Goal: Task Accomplishment & Management: Manage account settings

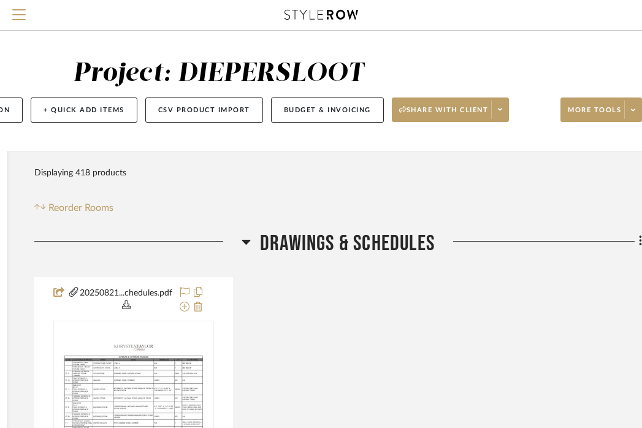
scroll to position [0, 230]
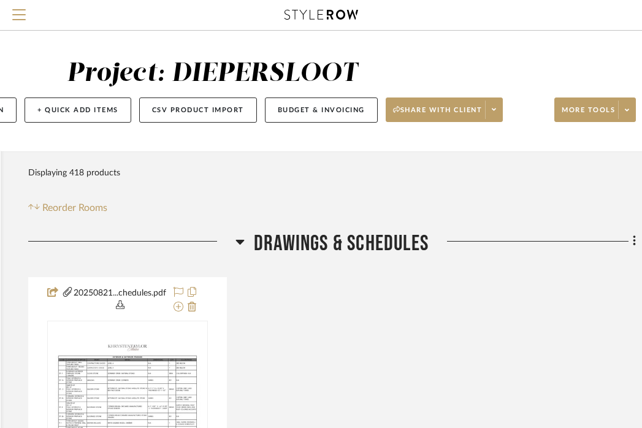
click at [371, 244] on span "Drawings & Schedules" at bounding box center [341, 244] width 175 height 26
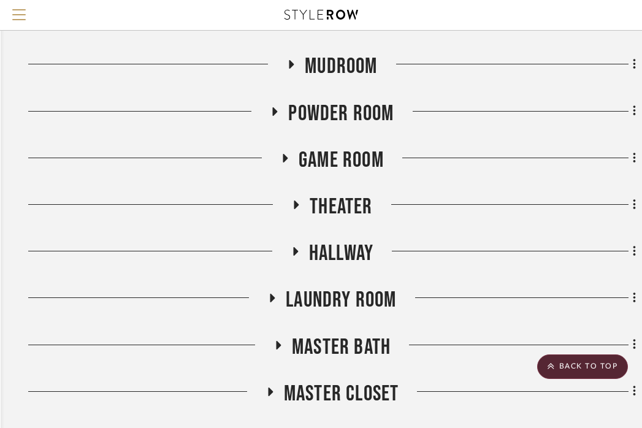
scroll to position [745, 230]
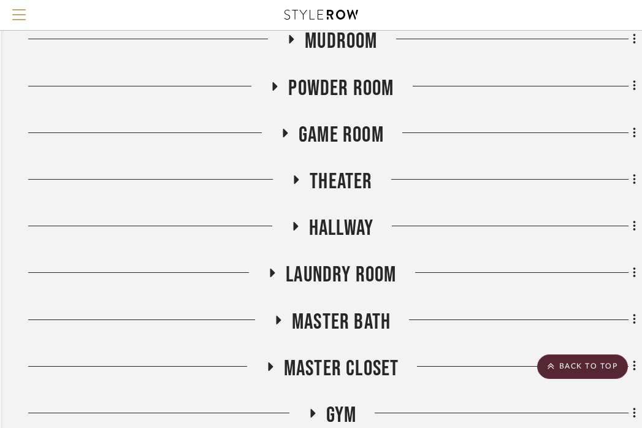
click at [353, 267] on span "Laundry Room" at bounding box center [341, 275] width 110 height 26
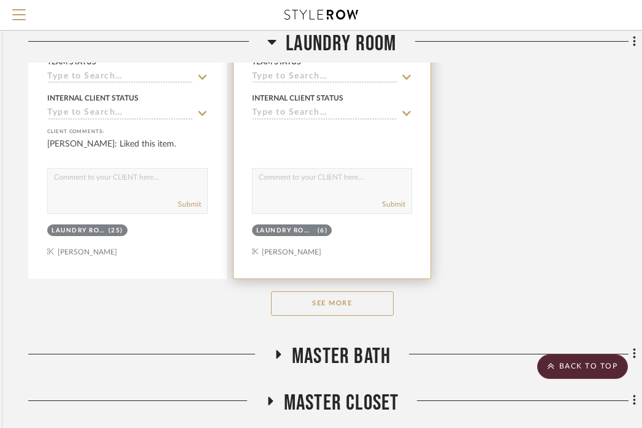
scroll to position [2403, 230]
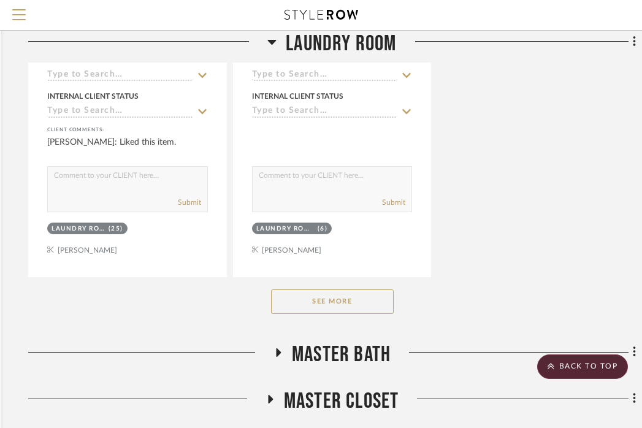
click at [337, 290] on button "See More" at bounding box center [332, 302] width 123 height 25
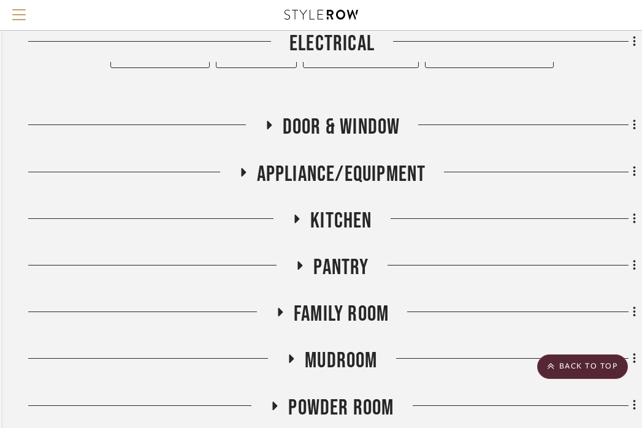
scroll to position [422, 230]
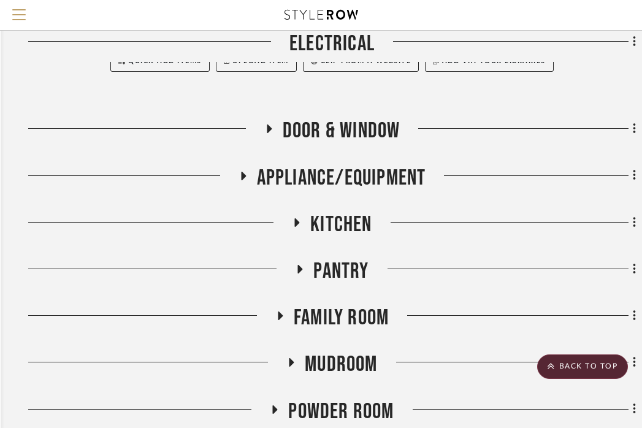
click at [344, 168] on span "APPLIANCE/EQUIPMENT" at bounding box center [341, 178] width 169 height 26
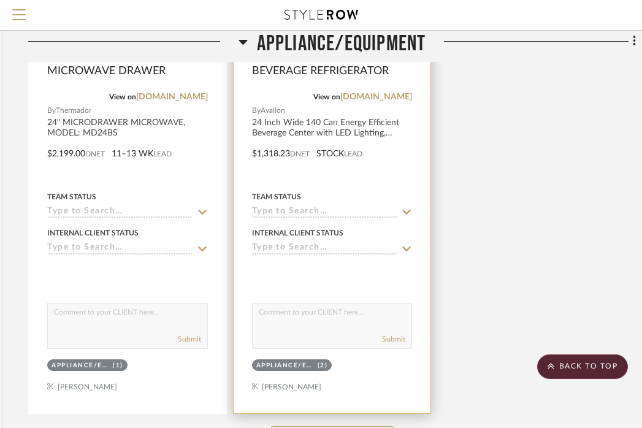
scroll to position [1865, 230]
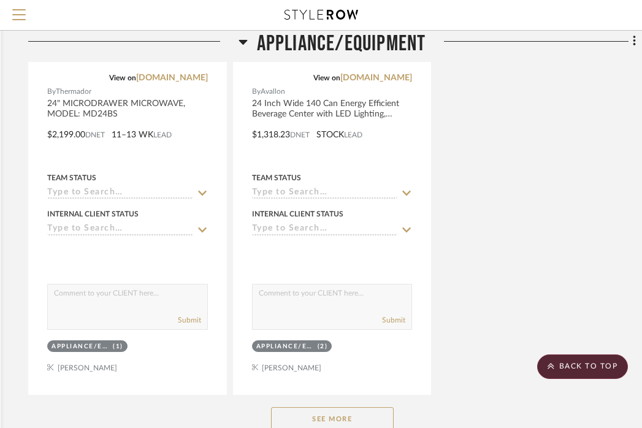
click at [353, 425] on button "See More" at bounding box center [332, 419] width 123 height 25
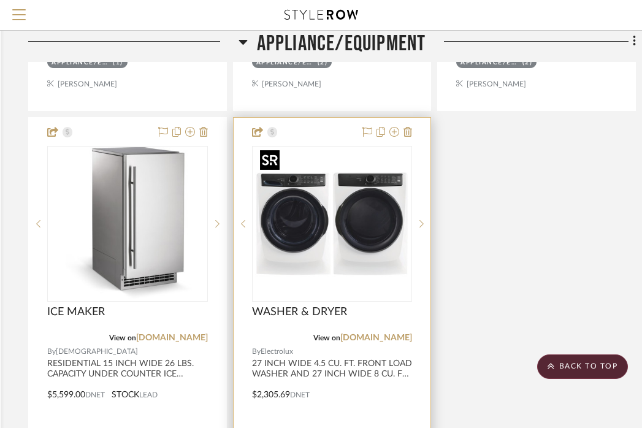
scroll to position [2225, 230]
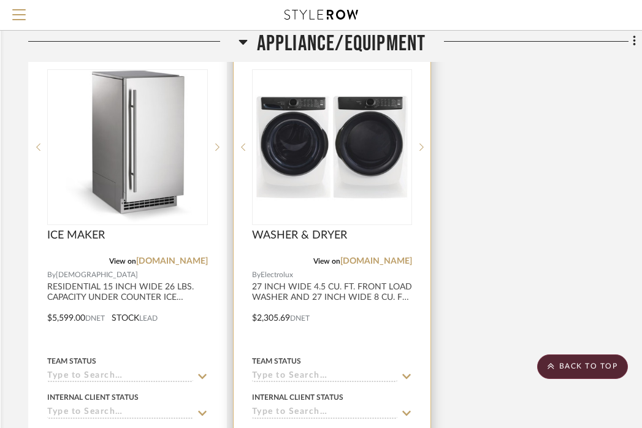
click at [358, 244] on div "WASHER & DRYER" at bounding box center [332, 242] width 161 height 27
click at [344, 201] on img "0" at bounding box center [331, 147] width 153 height 153
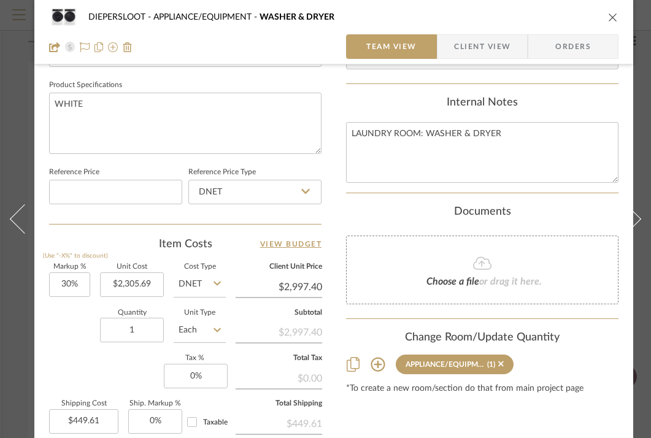
scroll to position [571, 0]
click at [140, 318] on input "1" at bounding box center [132, 329] width 64 height 25
type input "2"
click at [377, 215] on div "Documents" at bounding box center [482, 211] width 272 height 13
type input "$899.22"
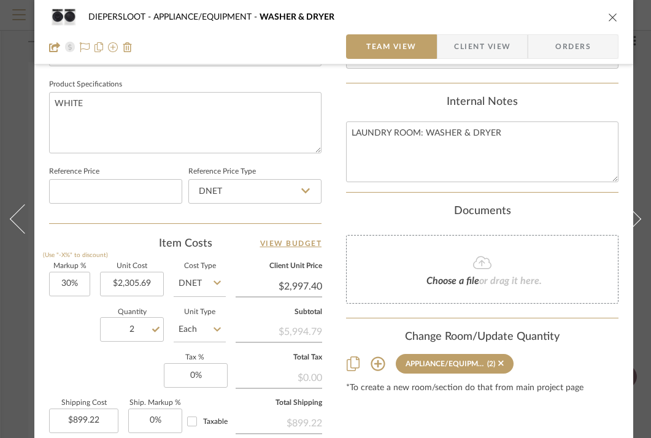
click at [605, 16] on div "DIEPERSLOOT APPLIANCE/EQUIPMENT WASHER & DRYER" at bounding box center [333, 17] width 569 height 25
click at [612, 18] on icon "close" at bounding box center [613, 17] width 10 height 10
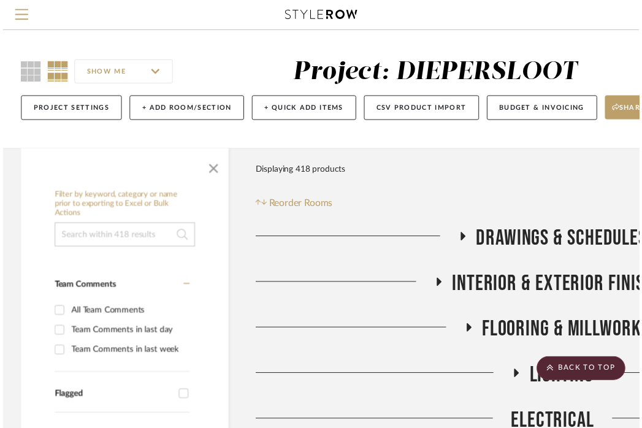
scroll to position [2225, 230]
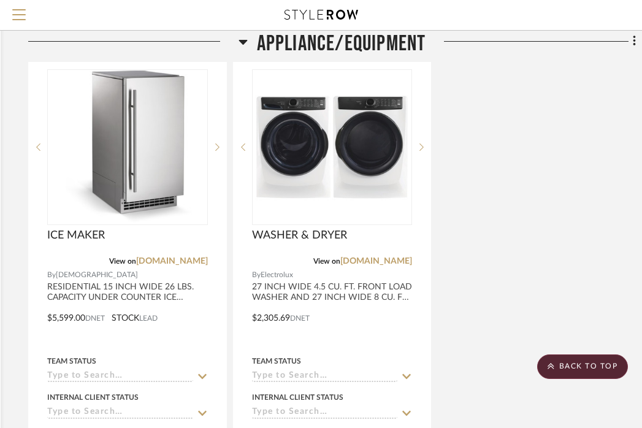
click at [372, 41] on span "APPLIANCE/EQUIPMENT" at bounding box center [341, 44] width 169 height 26
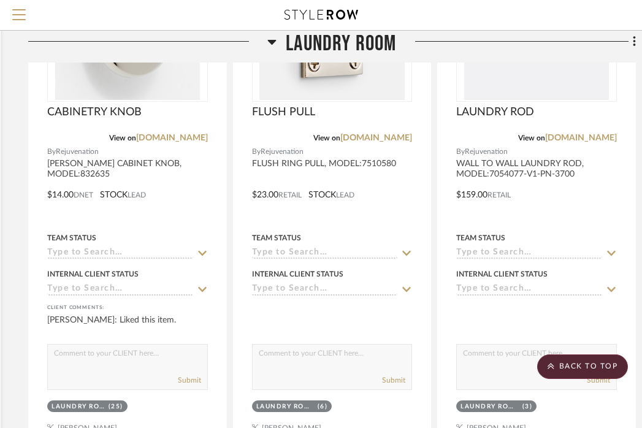
click at [372, 42] on span "Laundry Room" at bounding box center [341, 44] width 110 height 26
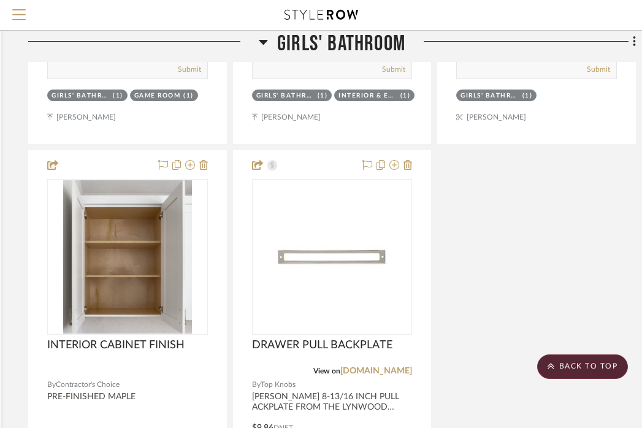
click at [372, 42] on span "Girls' Bathroom" at bounding box center [341, 44] width 128 height 26
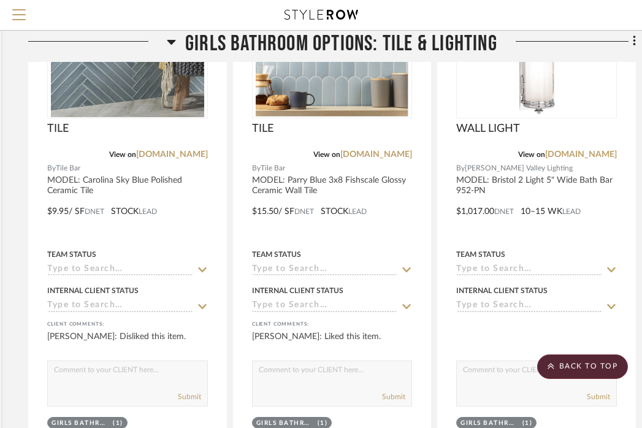
click at [372, 42] on span "GIRLS BATHROOM OPTIONS: TILE & LIGHTING" at bounding box center [341, 44] width 312 height 26
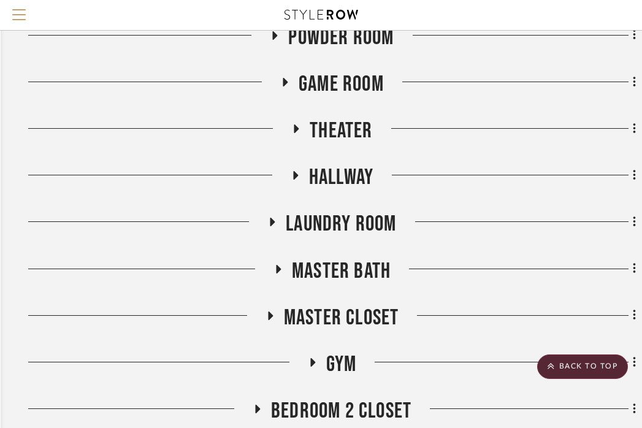
scroll to position [804, 230]
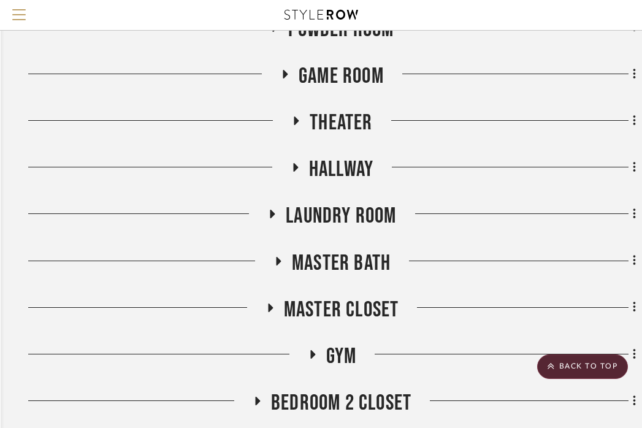
click at [359, 261] on span "Master Bath" at bounding box center [341, 263] width 99 height 26
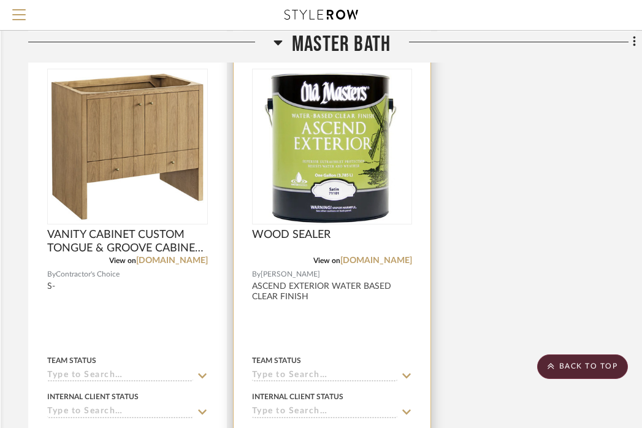
scroll to position [2370, 230]
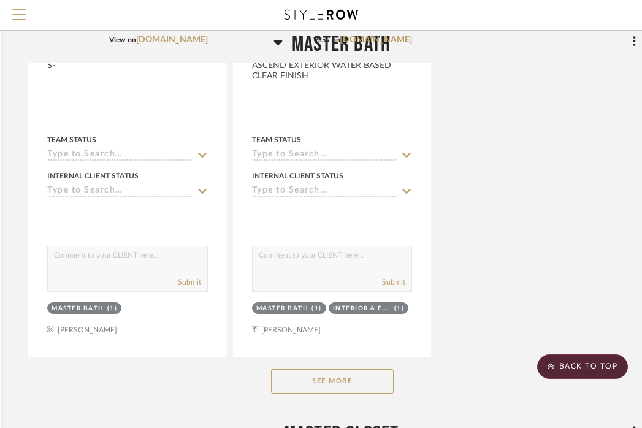
click at [355, 377] on button "See More" at bounding box center [332, 381] width 123 height 25
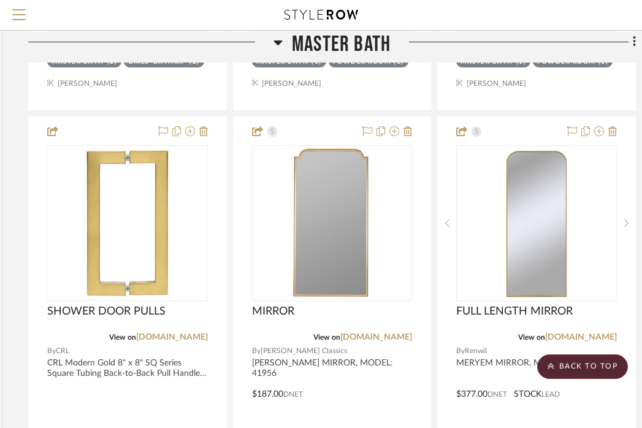
scroll to position [8634, 230]
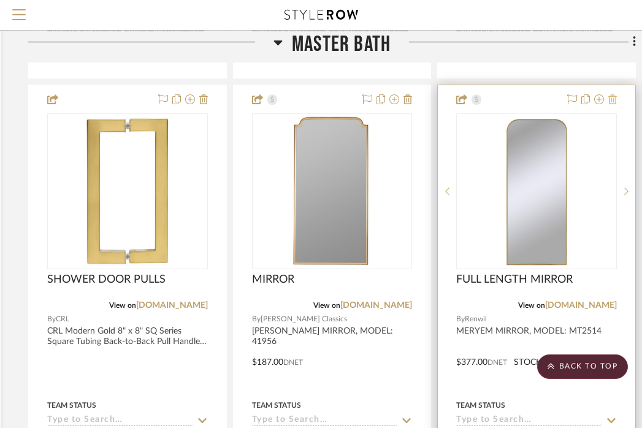
click at [616, 94] on icon at bounding box center [613, 99] width 9 height 10
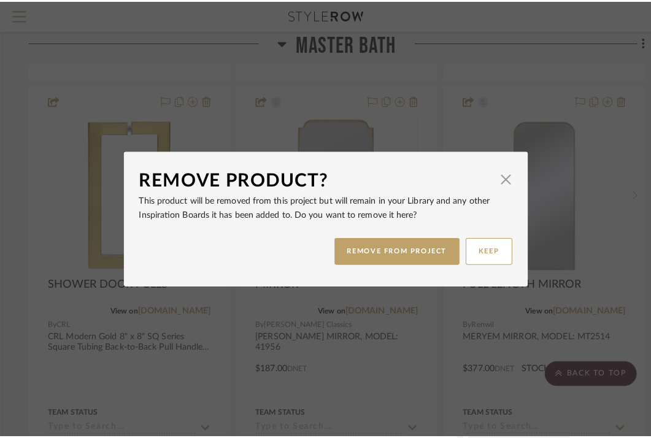
scroll to position [0, 0]
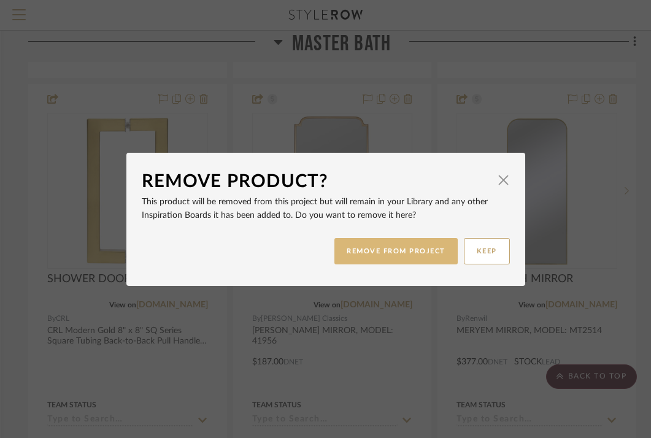
click at [415, 254] on button "REMOVE FROM PROJECT" at bounding box center [395, 251] width 123 height 26
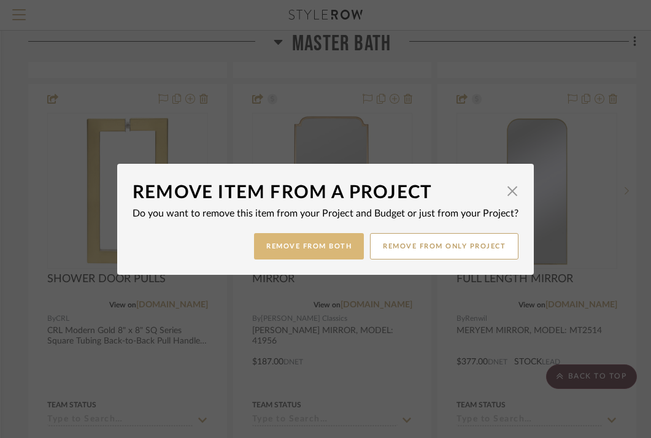
click at [296, 249] on button "Remove from Both" at bounding box center [309, 246] width 110 height 26
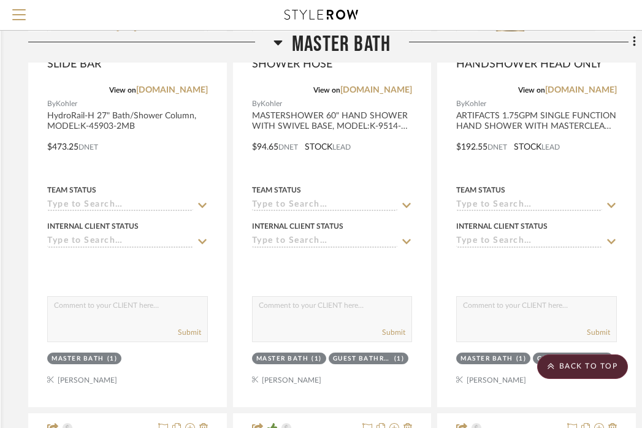
scroll to position [7529, 230]
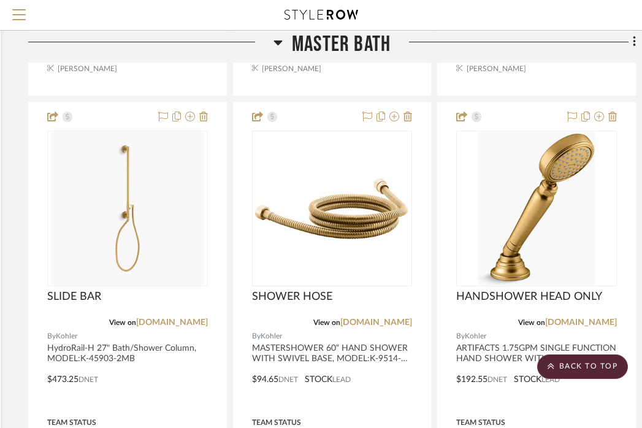
click at [337, 44] on span "Master Bath" at bounding box center [341, 44] width 99 height 26
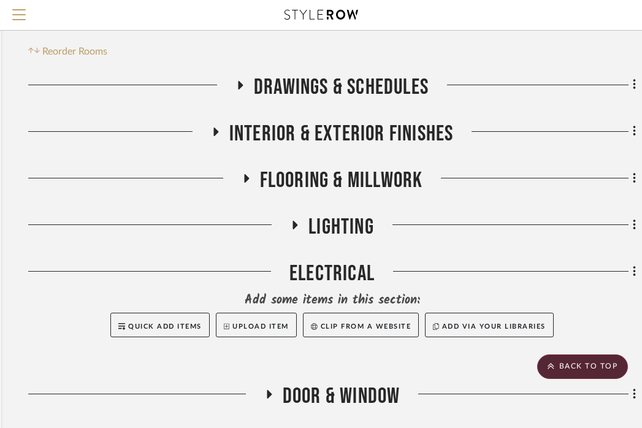
scroll to position [155, 230]
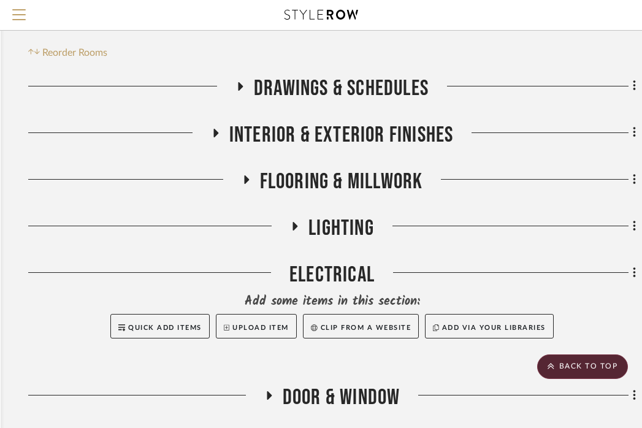
click at [327, 220] on span "LIGHTING" at bounding box center [342, 228] width 66 height 26
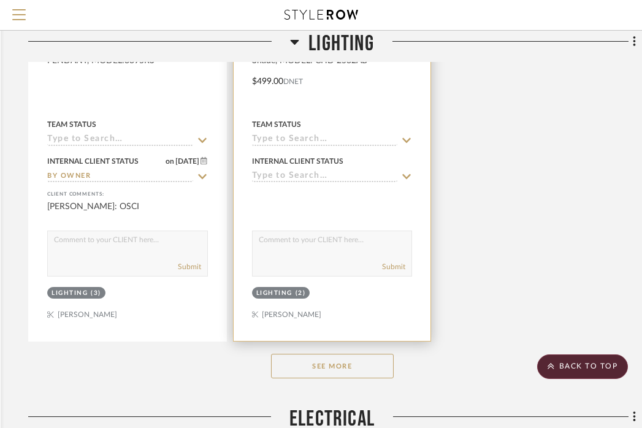
scroll to position [1702, 230]
click at [334, 364] on button "See More" at bounding box center [332, 365] width 123 height 25
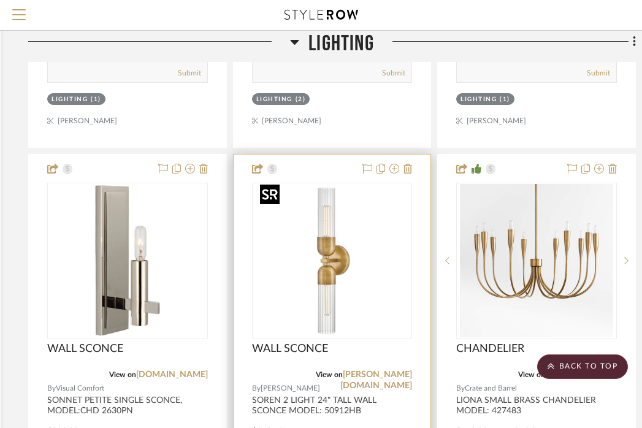
scroll to position [4124, 230]
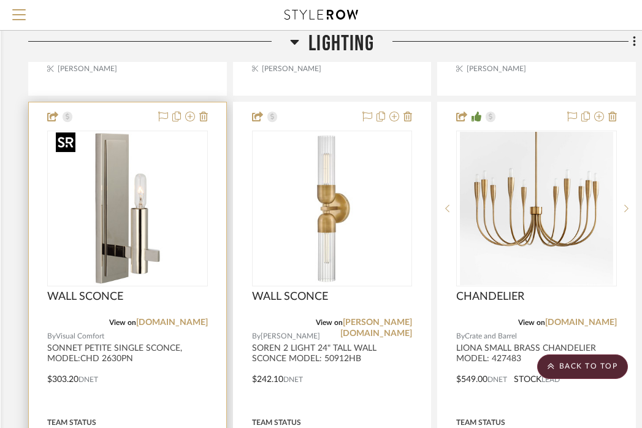
click at [97, 190] on div at bounding box center [127, 209] width 161 height 156
click at [107, 200] on img "0" at bounding box center [127, 208] width 153 height 153
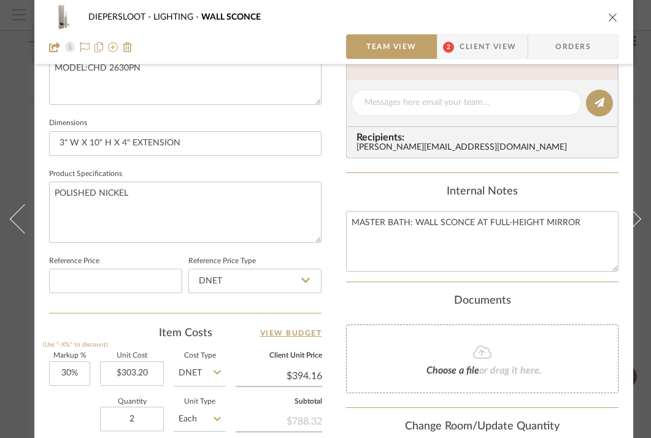
scroll to position [515, 0]
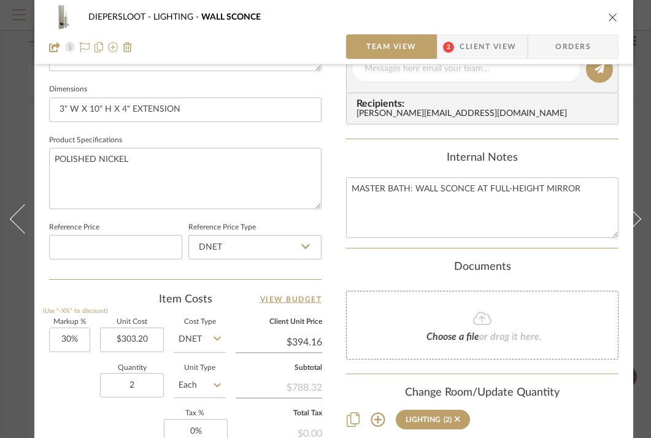
click at [482, 34] on span "Client View" at bounding box center [487, 46] width 56 height 25
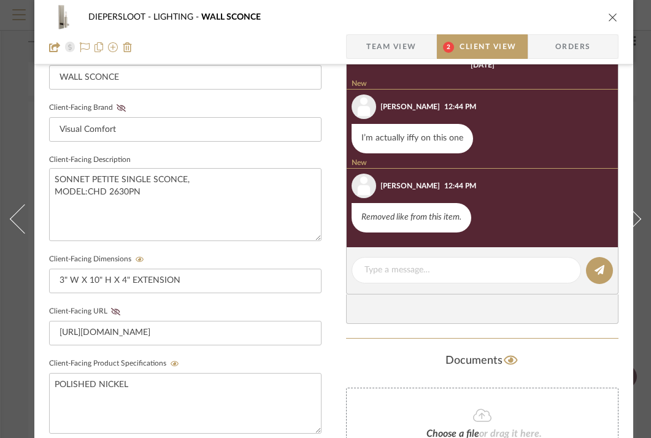
scroll to position [356, 0]
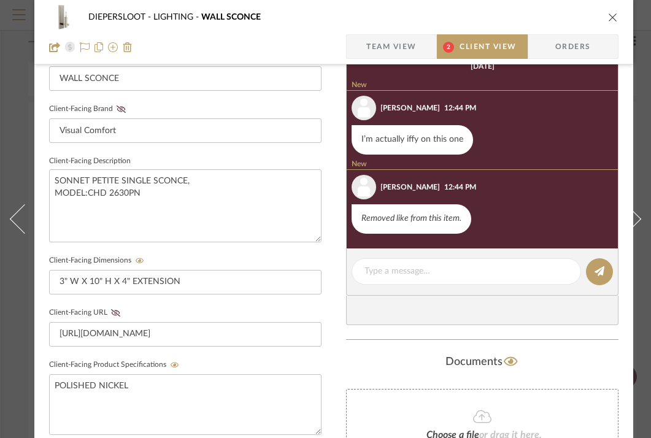
click at [612, 13] on icon "close" at bounding box center [613, 17] width 10 height 10
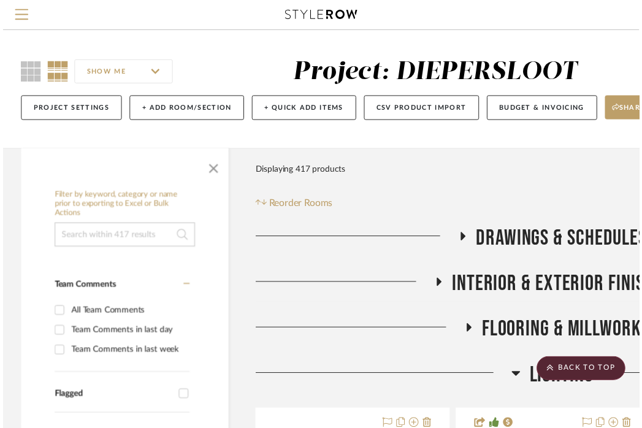
scroll to position [4124, 230]
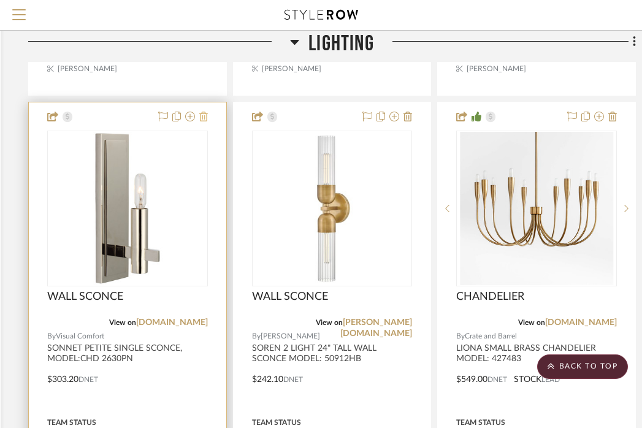
click at [202, 113] on icon at bounding box center [203, 117] width 9 height 10
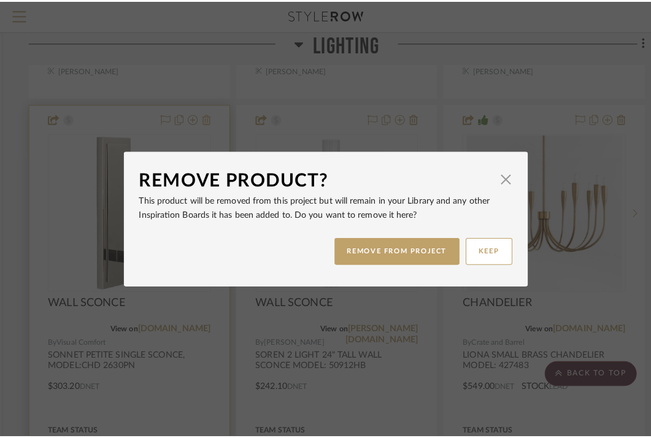
scroll to position [0, 0]
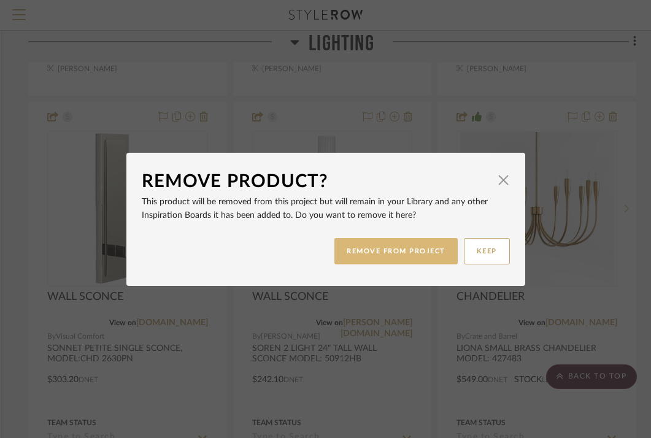
click at [383, 253] on button "REMOVE FROM PROJECT" at bounding box center [395, 251] width 123 height 26
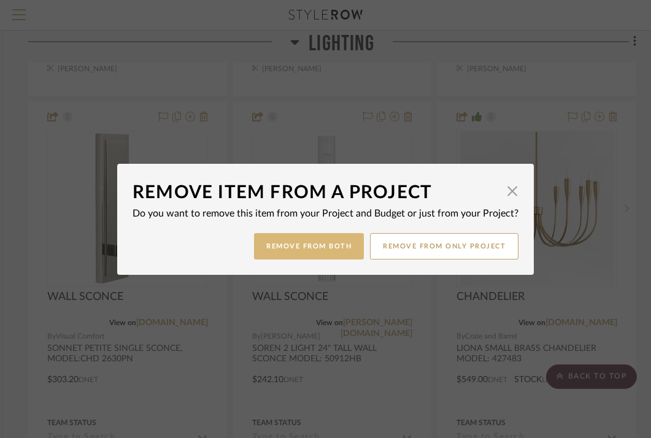
click at [316, 234] on button "Remove from Both" at bounding box center [309, 246] width 110 height 26
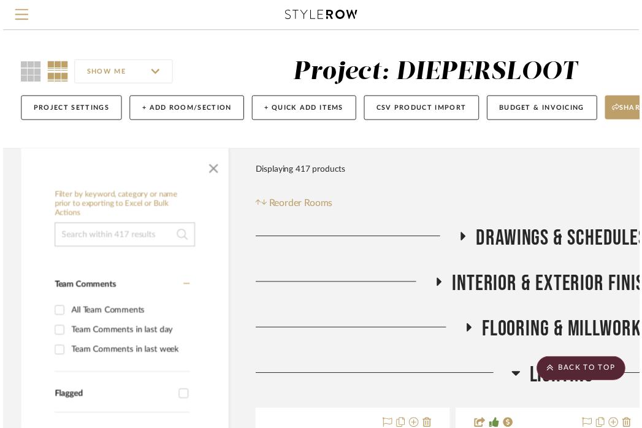
scroll to position [4124, 230]
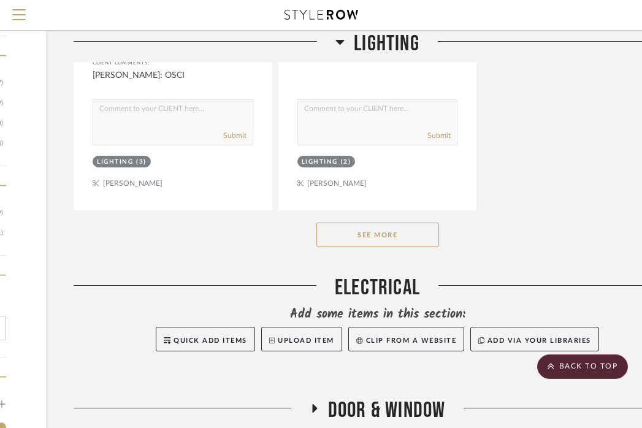
scroll to position [1940, 185]
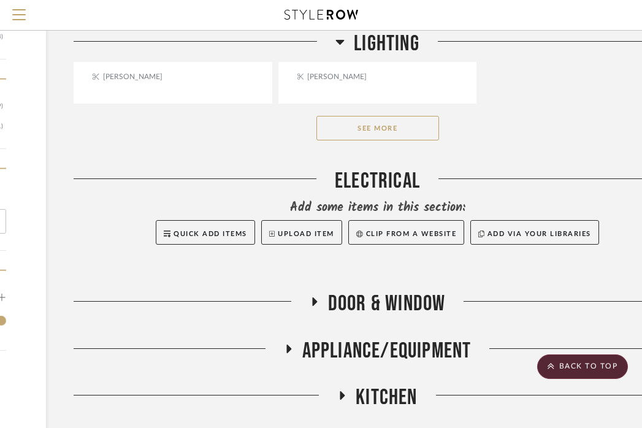
click at [368, 126] on button "See More" at bounding box center [378, 128] width 123 height 25
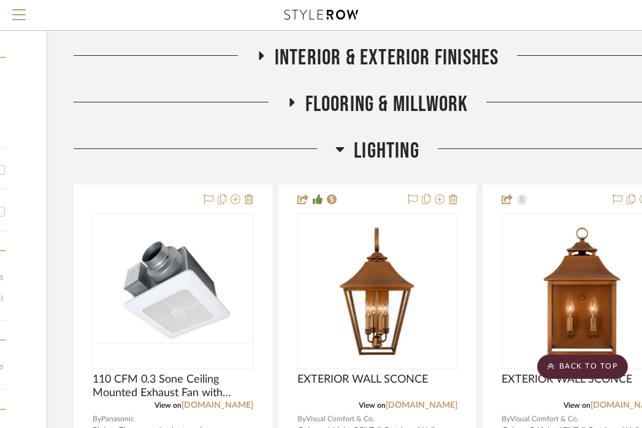
scroll to position [220, 185]
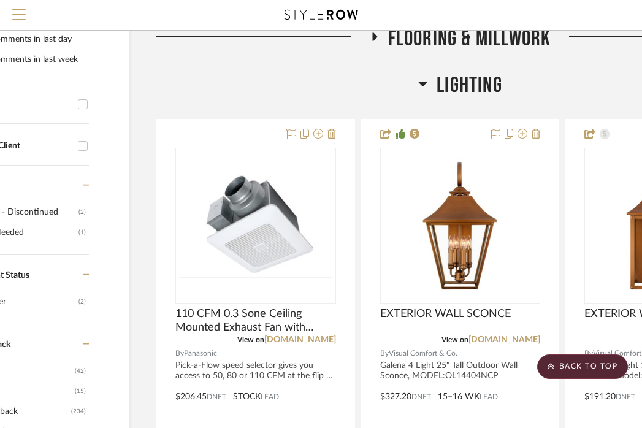
scroll to position [298, 155]
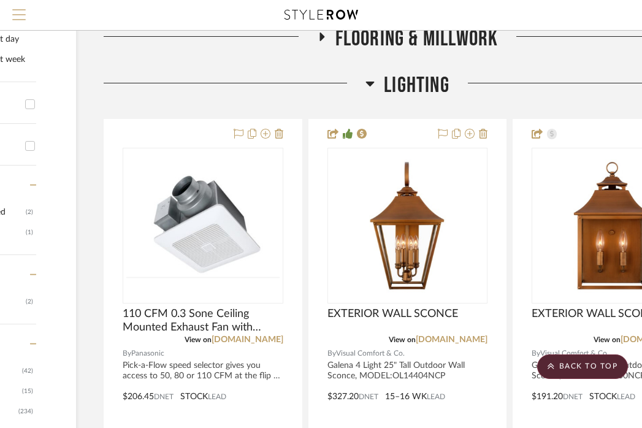
click at [22, 12] on span "Menu" at bounding box center [18, 18] width 13 height 18
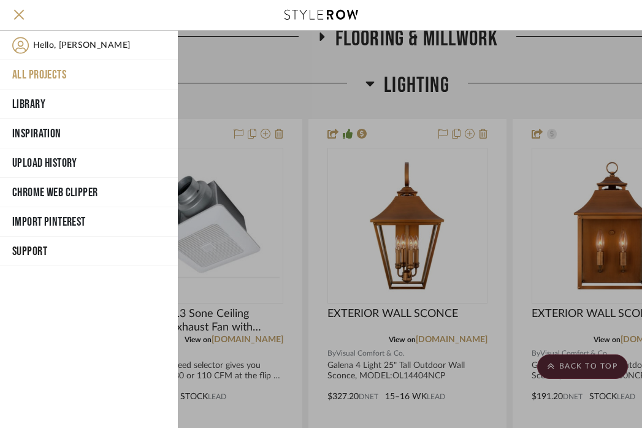
click at [497, 169] on div at bounding box center [410, 229] width 464 height 397
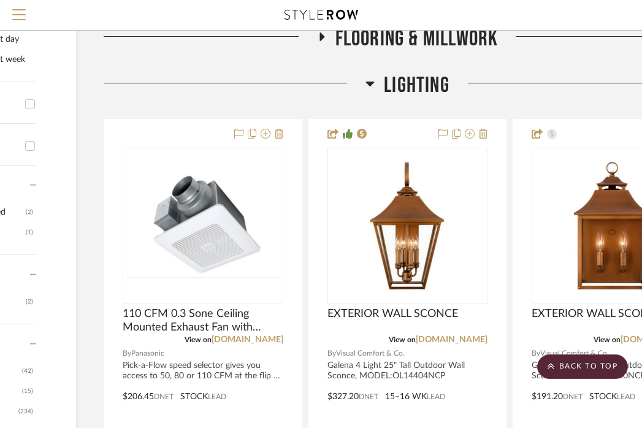
click at [390, 81] on span "LIGHTING" at bounding box center [417, 85] width 66 height 26
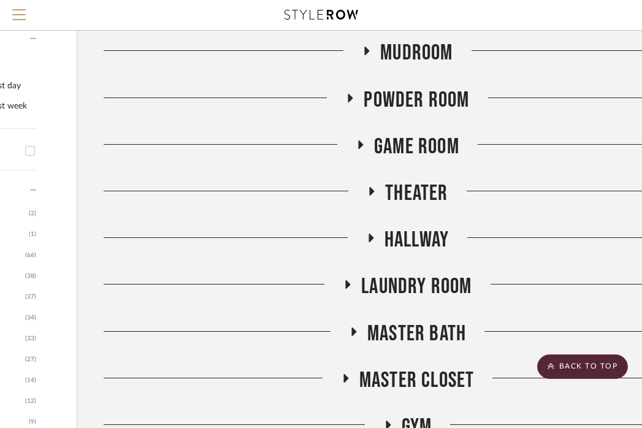
scroll to position [741, 155]
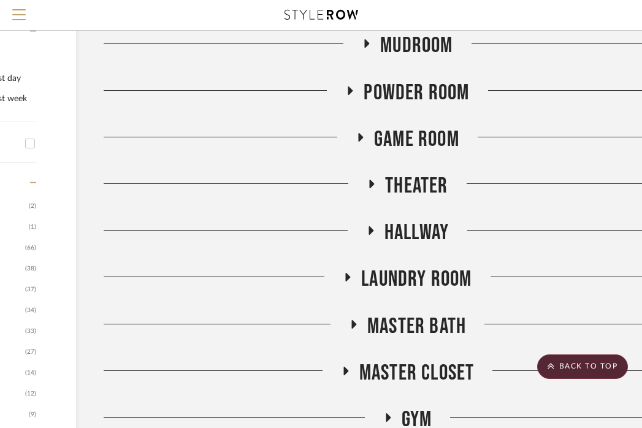
click at [399, 324] on span "Master Bath" at bounding box center [416, 326] width 99 height 26
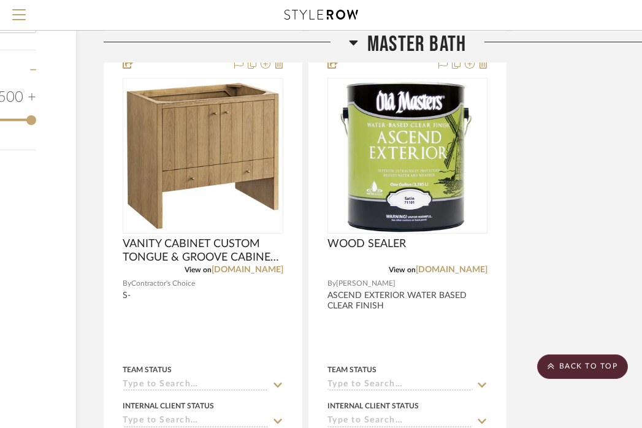
scroll to position [2430, 155]
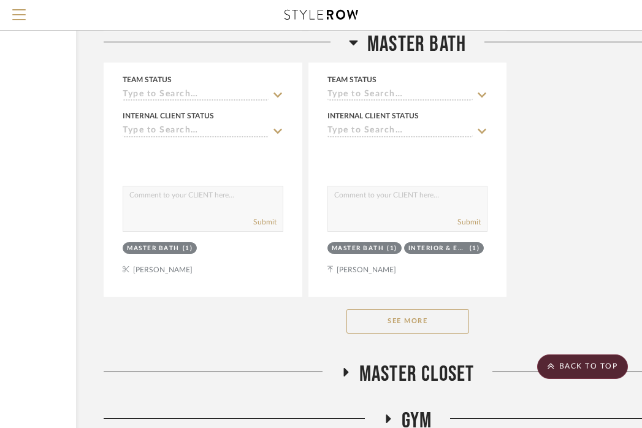
click at [400, 322] on button "See More" at bounding box center [408, 321] width 123 height 25
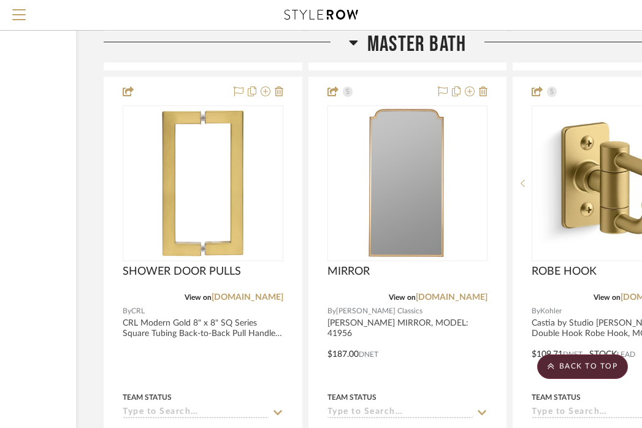
scroll to position [8641, 155]
click at [367, 39] on span "Master Bath" at bounding box center [416, 44] width 99 height 26
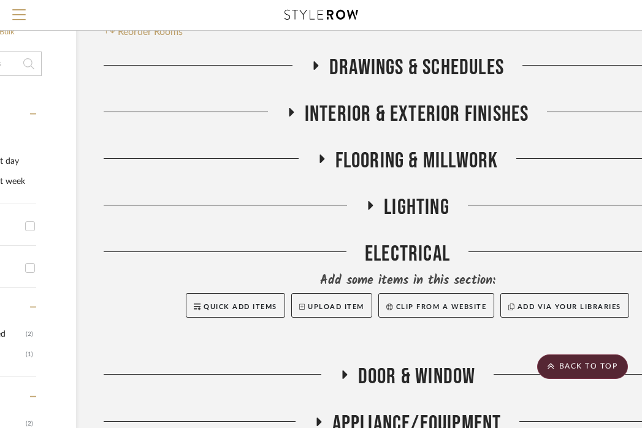
scroll to position [175, 155]
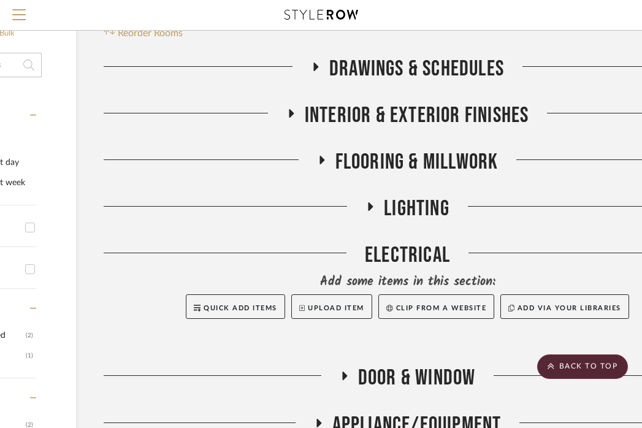
click at [394, 196] on span "LIGHTING" at bounding box center [417, 209] width 66 height 26
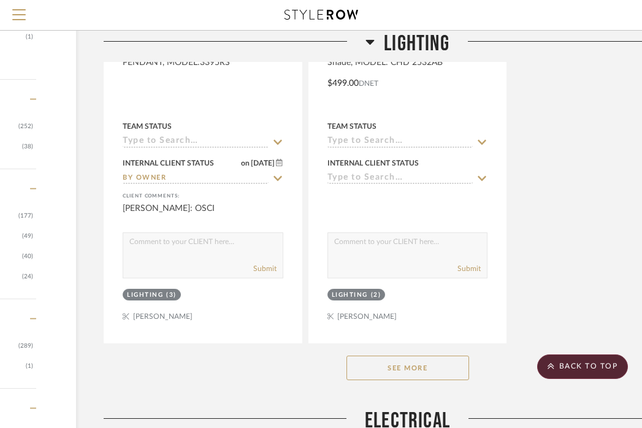
scroll to position [1724, 155]
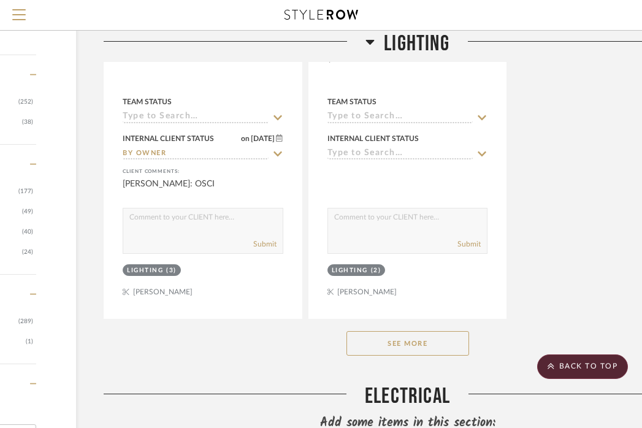
click at [385, 350] on button "See More" at bounding box center [408, 343] width 123 height 25
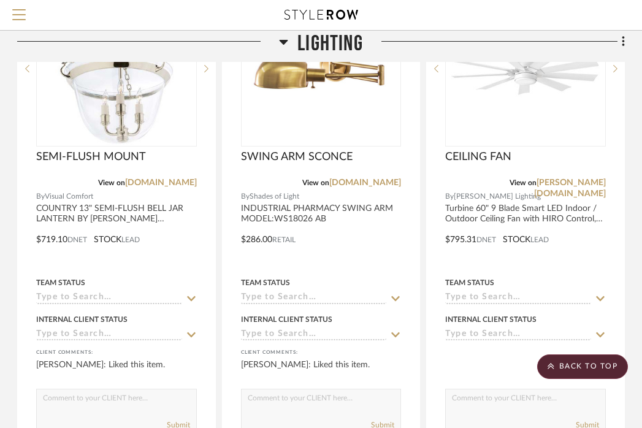
scroll to position [3668, 241]
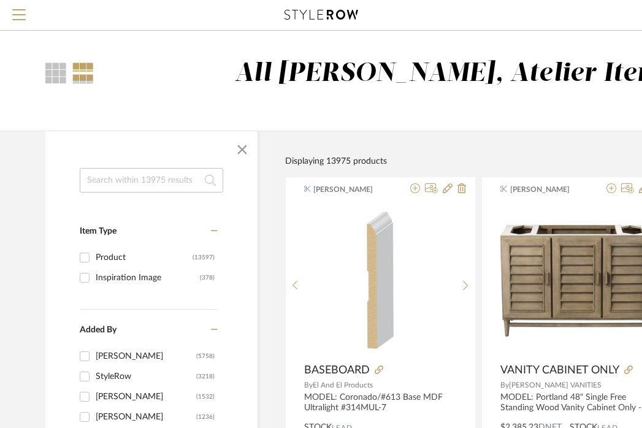
click at [193, 188] on input at bounding box center [152, 180] width 144 height 25
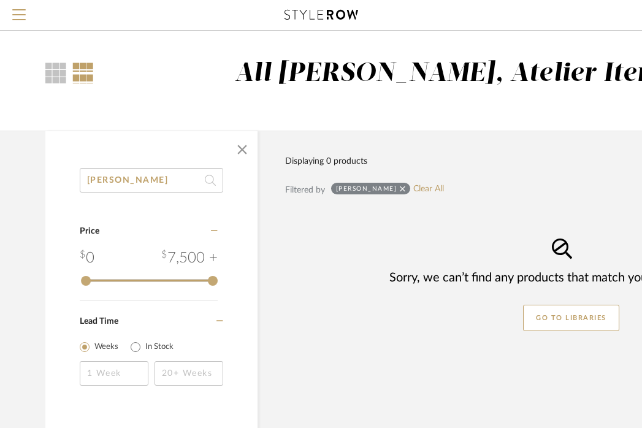
click at [107, 185] on input "[PERSON_NAME]" at bounding box center [152, 180] width 144 height 25
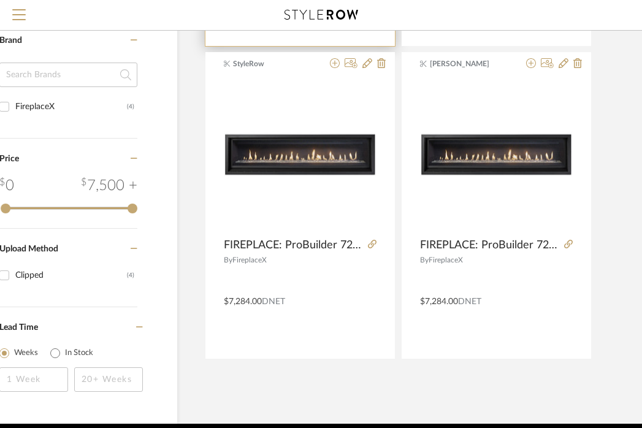
scroll to position [479, 80]
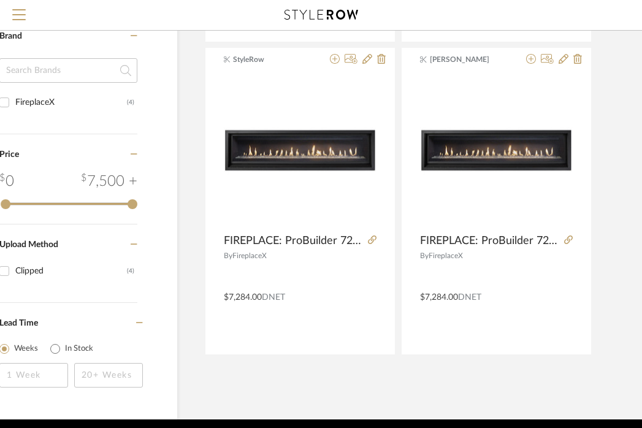
type input "probuilder"
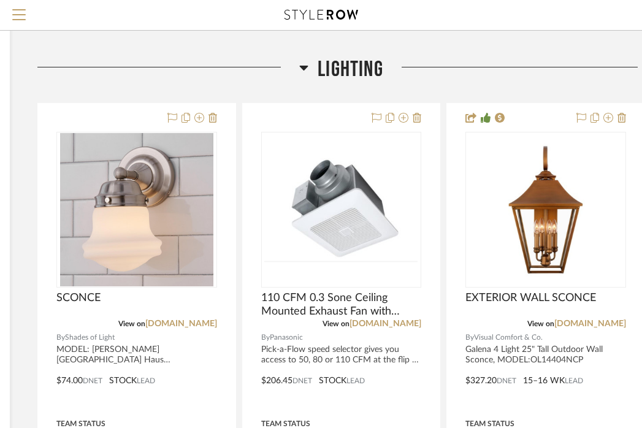
scroll to position [325, 221]
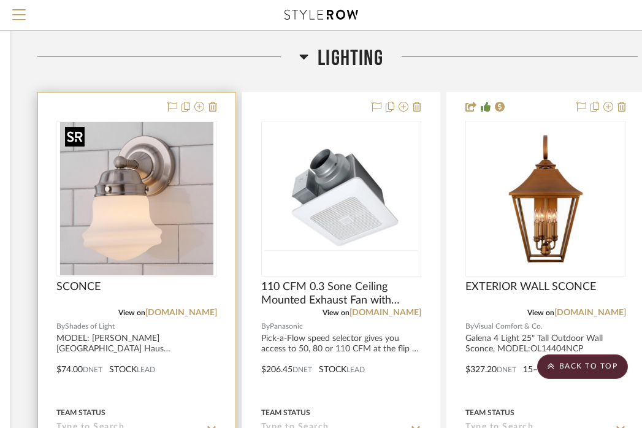
click at [195, 247] on img "0" at bounding box center [136, 198] width 153 height 153
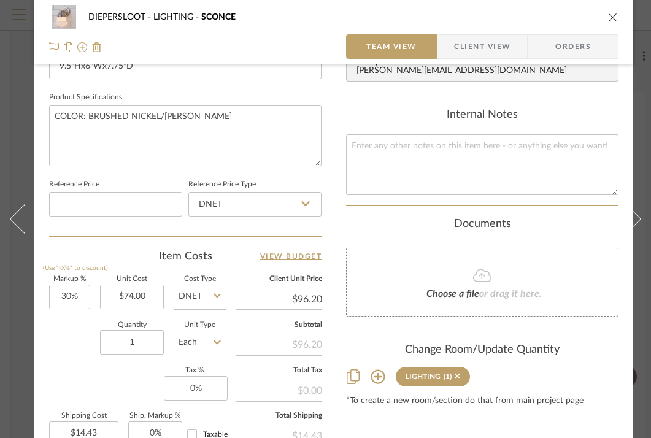
scroll to position [528, 0]
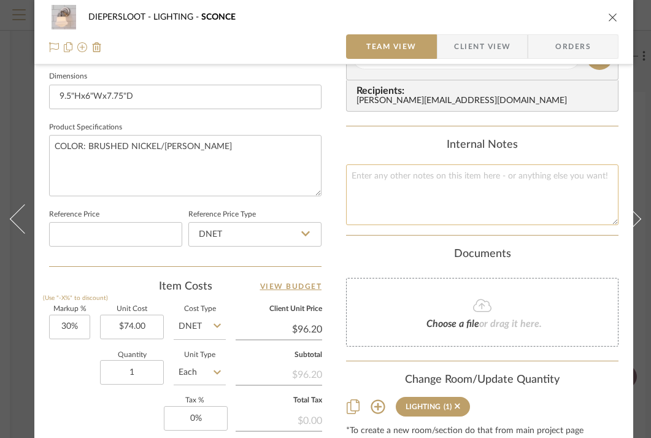
click at [467, 189] on textarea at bounding box center [482, 194] width 272 height 61
type textarea "GIRLS BATHROOM"
click at [450, 145] on div "Internal Notes" at bounding box center [482, 145] width 272 height 13
click at [608, 17] on icon "close" at bounding box center [613, 17] width 10 height 10
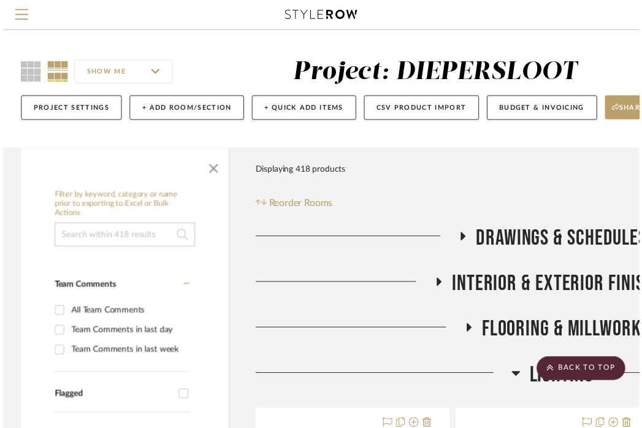
scroll to position [325, 221]
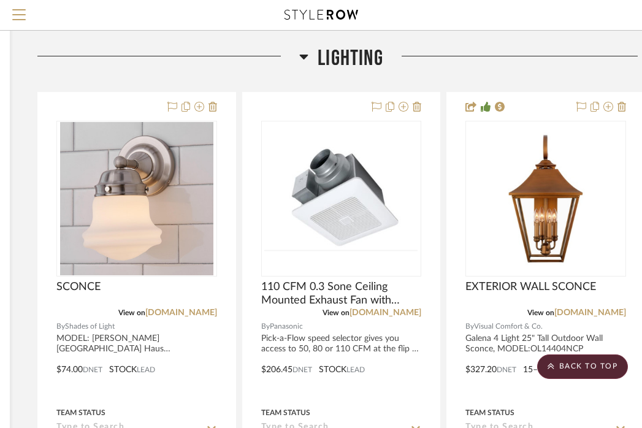
click at [332, 45] on span "LIGHTING" at bounding box center [351, 58] width 66 height 26
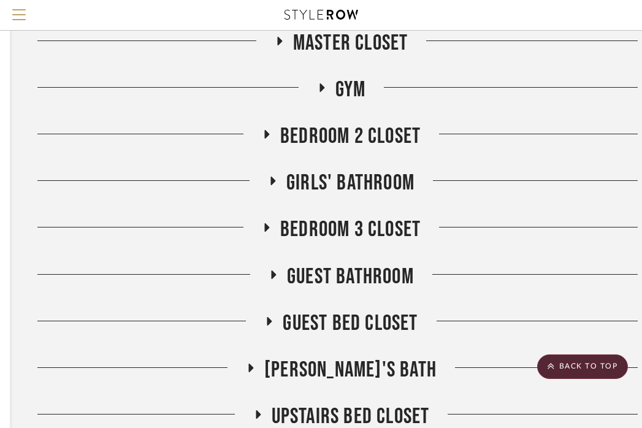
scroll to position [1072, 221]
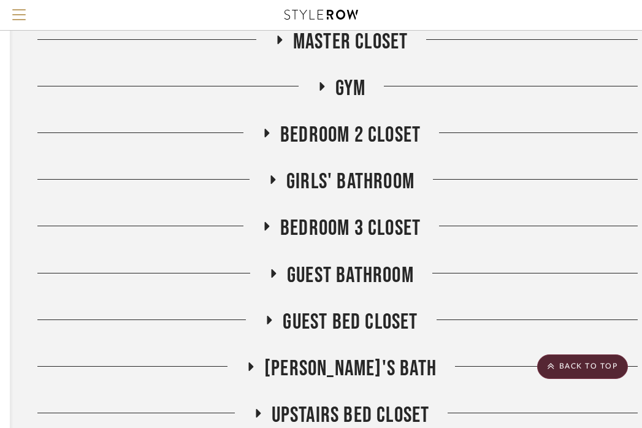
click at [339, 280] on span "Guest Bathroom" at bounding box center [350, 276] width 127 height 26
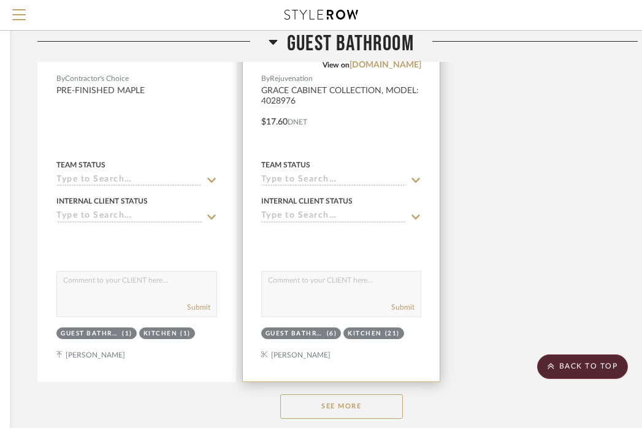
scroll to position [2684, 221]
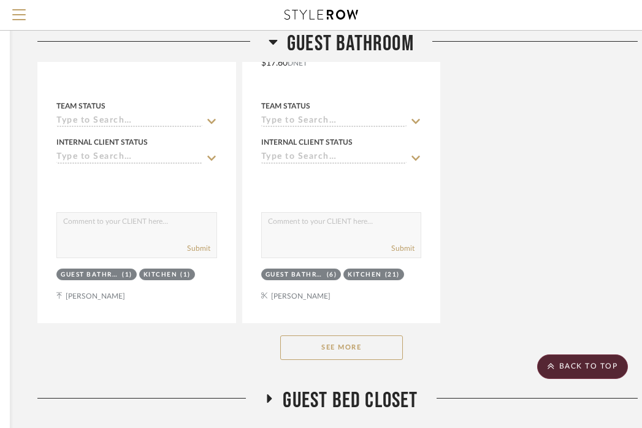
click at [379, 337] on button "See More" at bounding box center [341, 348] width 123 height 25
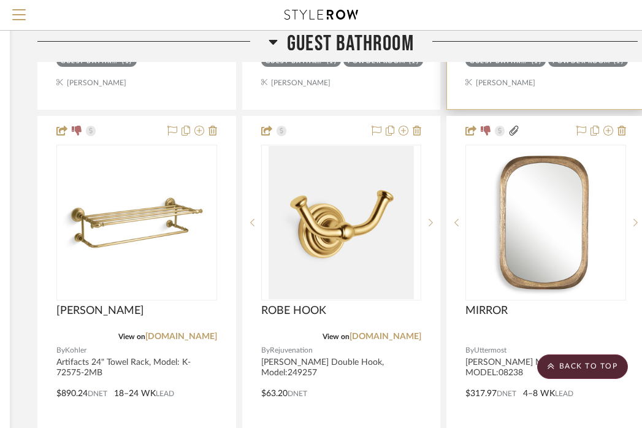
scroll to position [5622, 221]
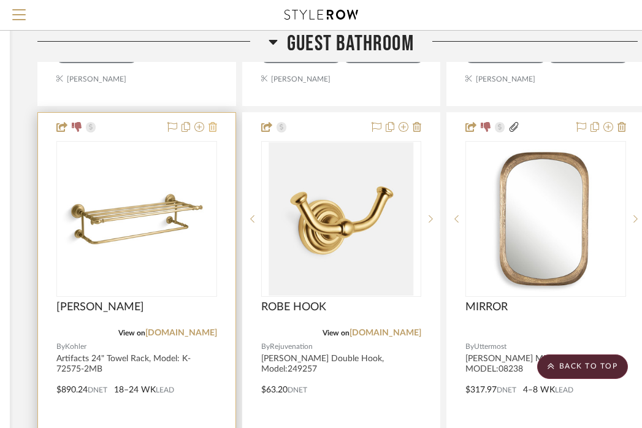
click at [213, 122] on icon at bounding box center [213, 127] width 9 height 10
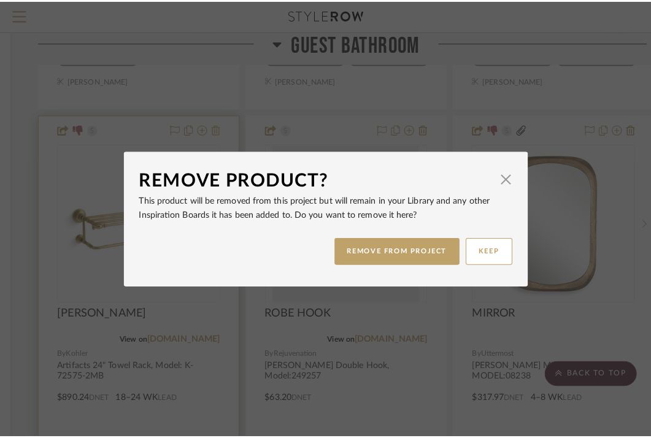
scroll to position [0, 0]
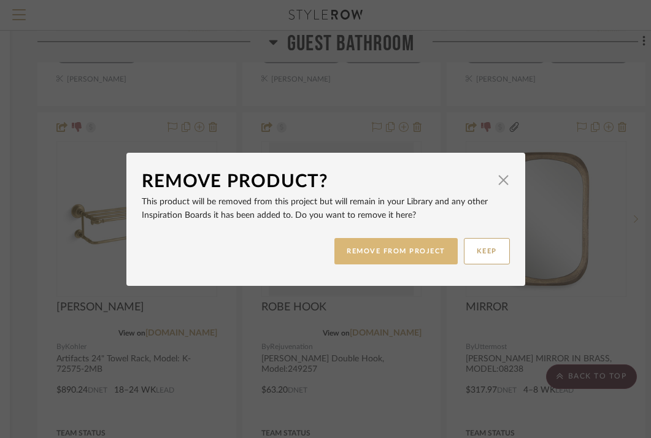
click at [405, 253] on button "REMOVE FROM PROJECT" at bounding box center [395, 251] width 123 height 26
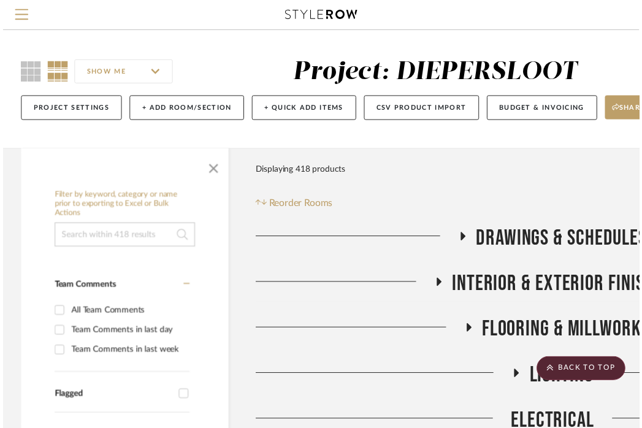
scroll to position [5622, 221]
